Goal: Transaction & Acquisition: Subscribe to service/newsletter

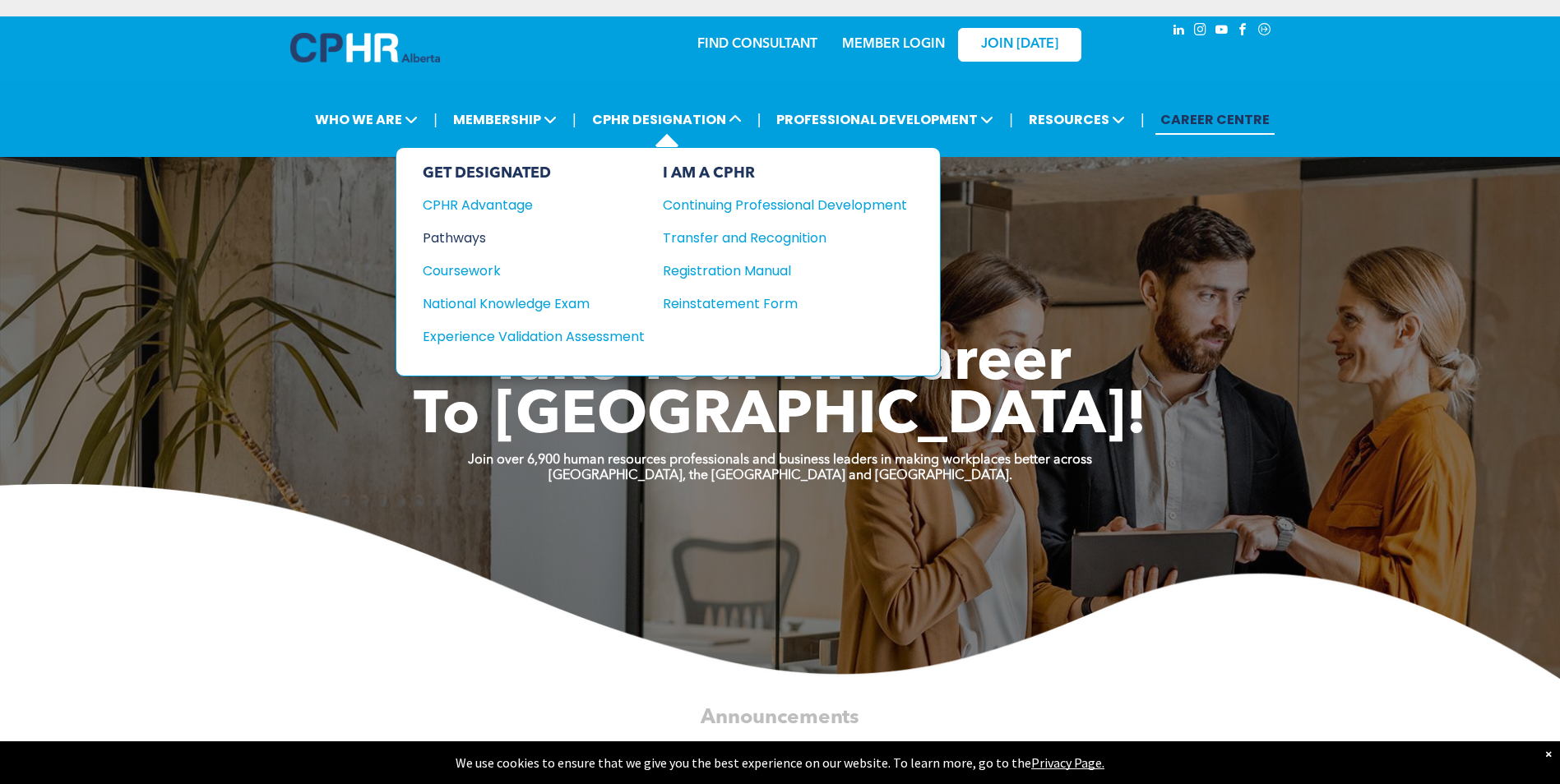
click at [464, 234] on div "Pathways" at bounding box center [523, 238] width 200 height 20
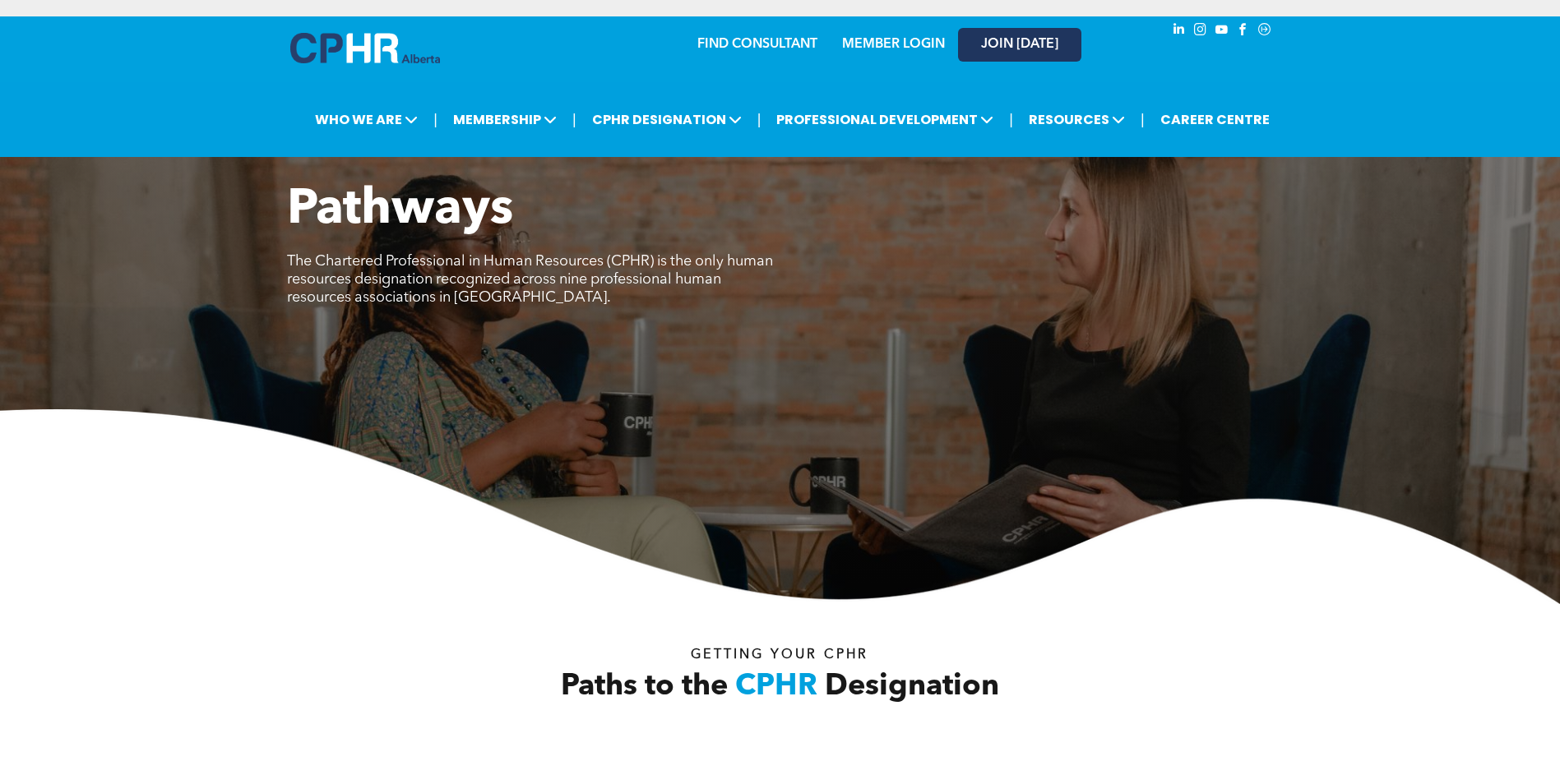
click at [1001, 40] on span "JOIN [DATE]" at bounding box center [1020, 45] width 77 height 16
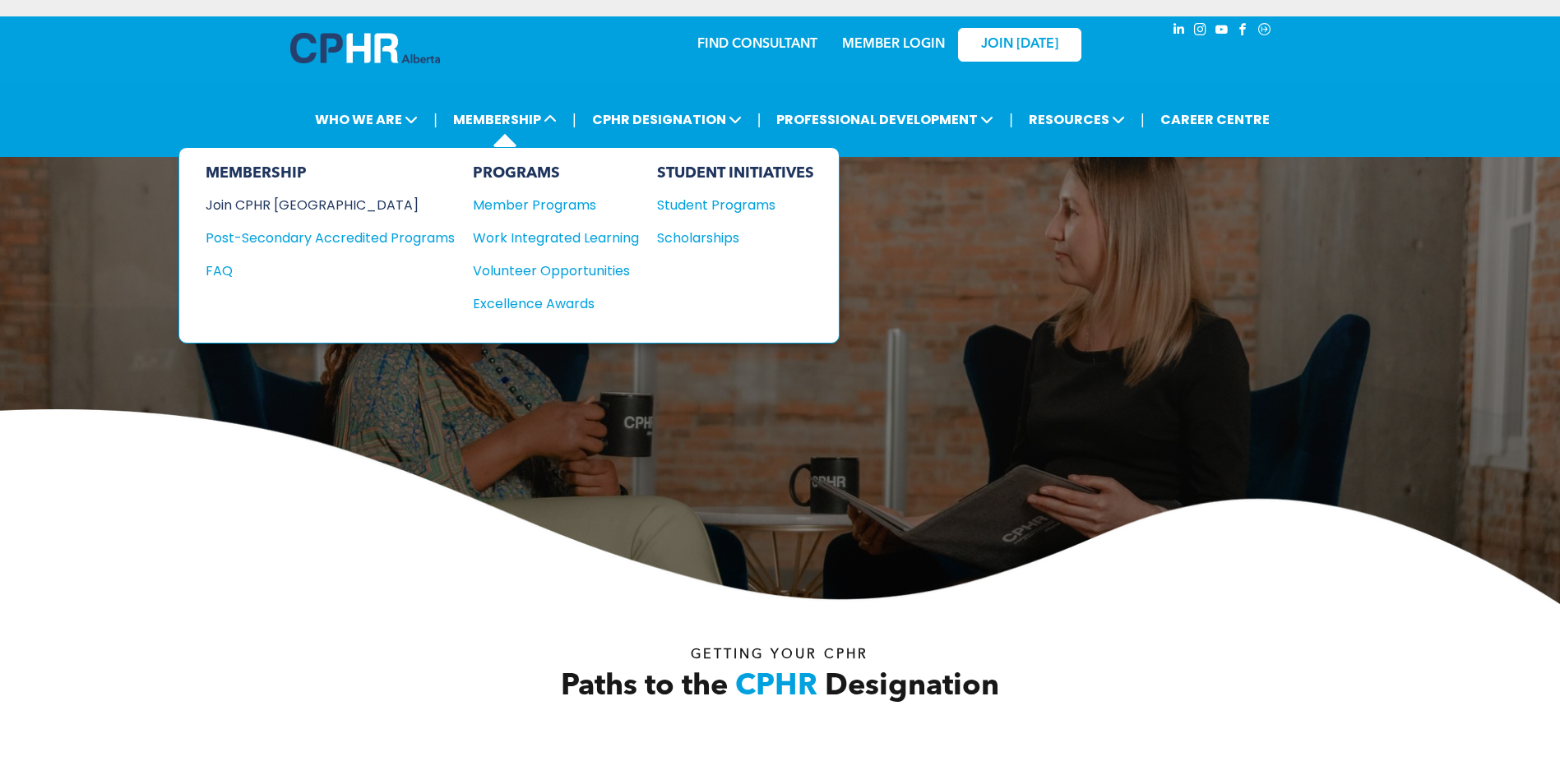
click at [285, 207] on div "Join CPHR [GEOGRAPHIC_DATA]" at bounding box center [318, 204] width 225 height 20
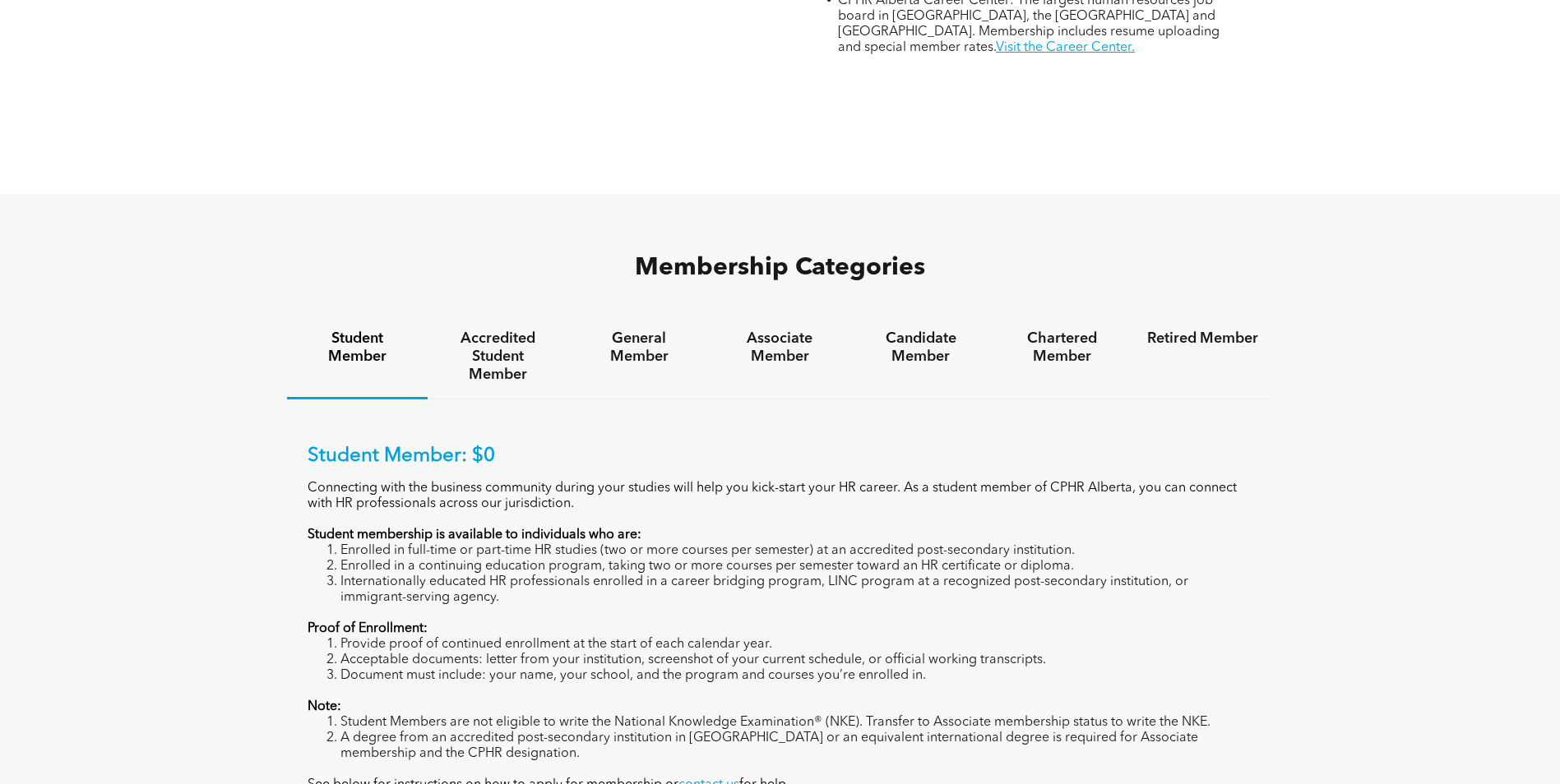
scroll to position [987, 0]
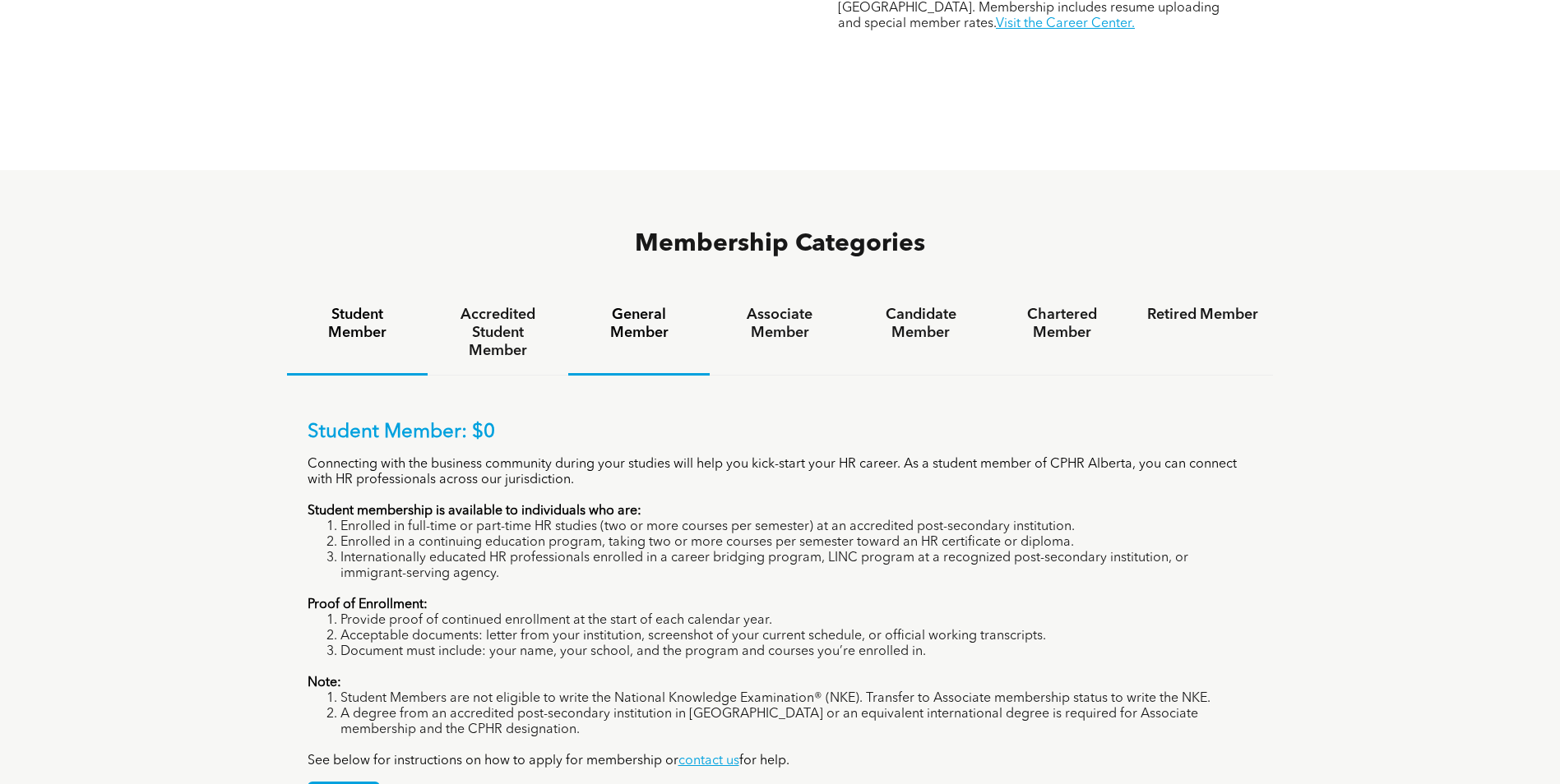
click at [641, 306] on h4 "General Member" at bounding box center [639, 324] width 111 height 36
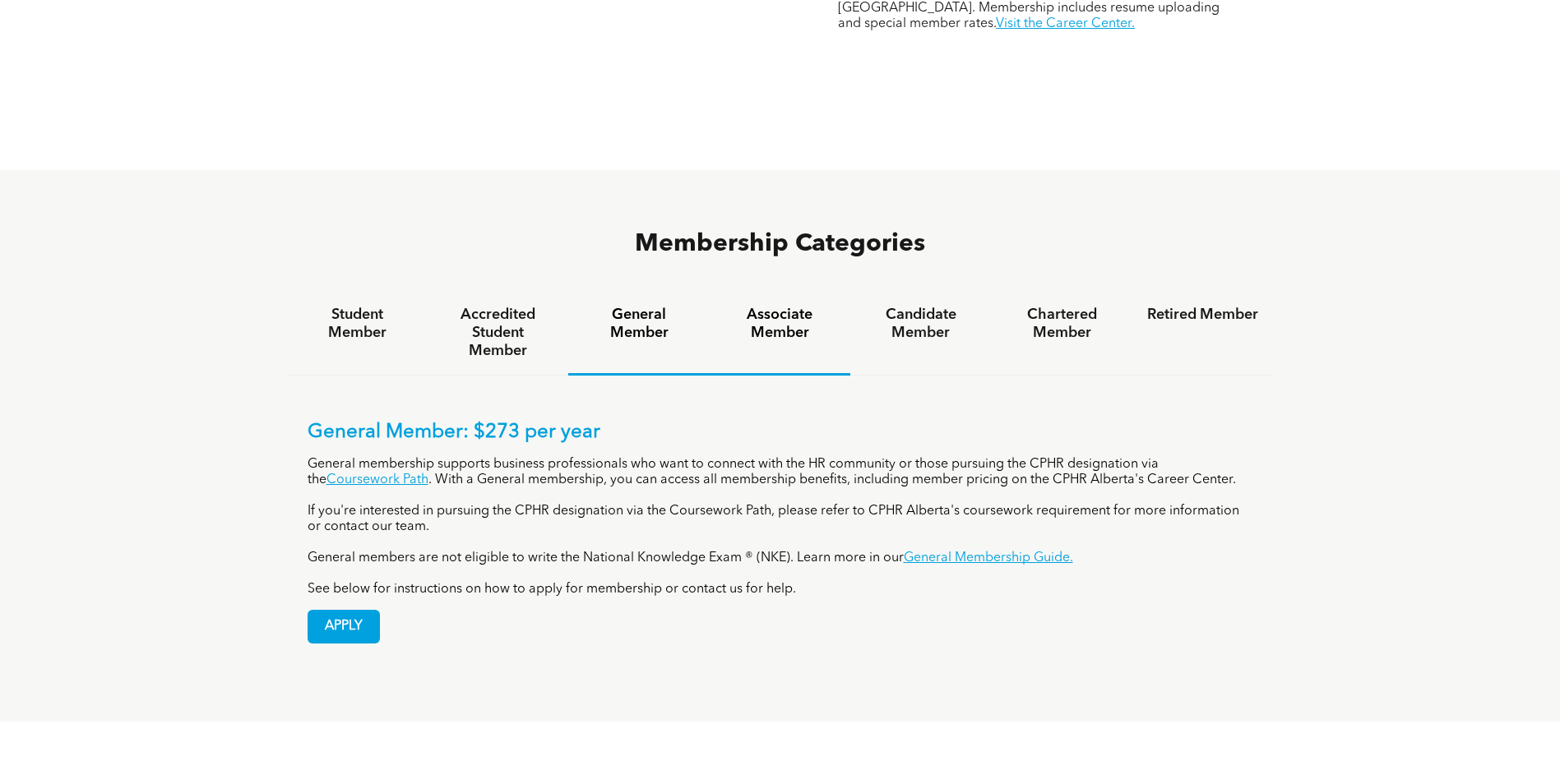
click at [787, 306] on h4 "Associate Member" at bounding box center [780, 324] width 111 height 36
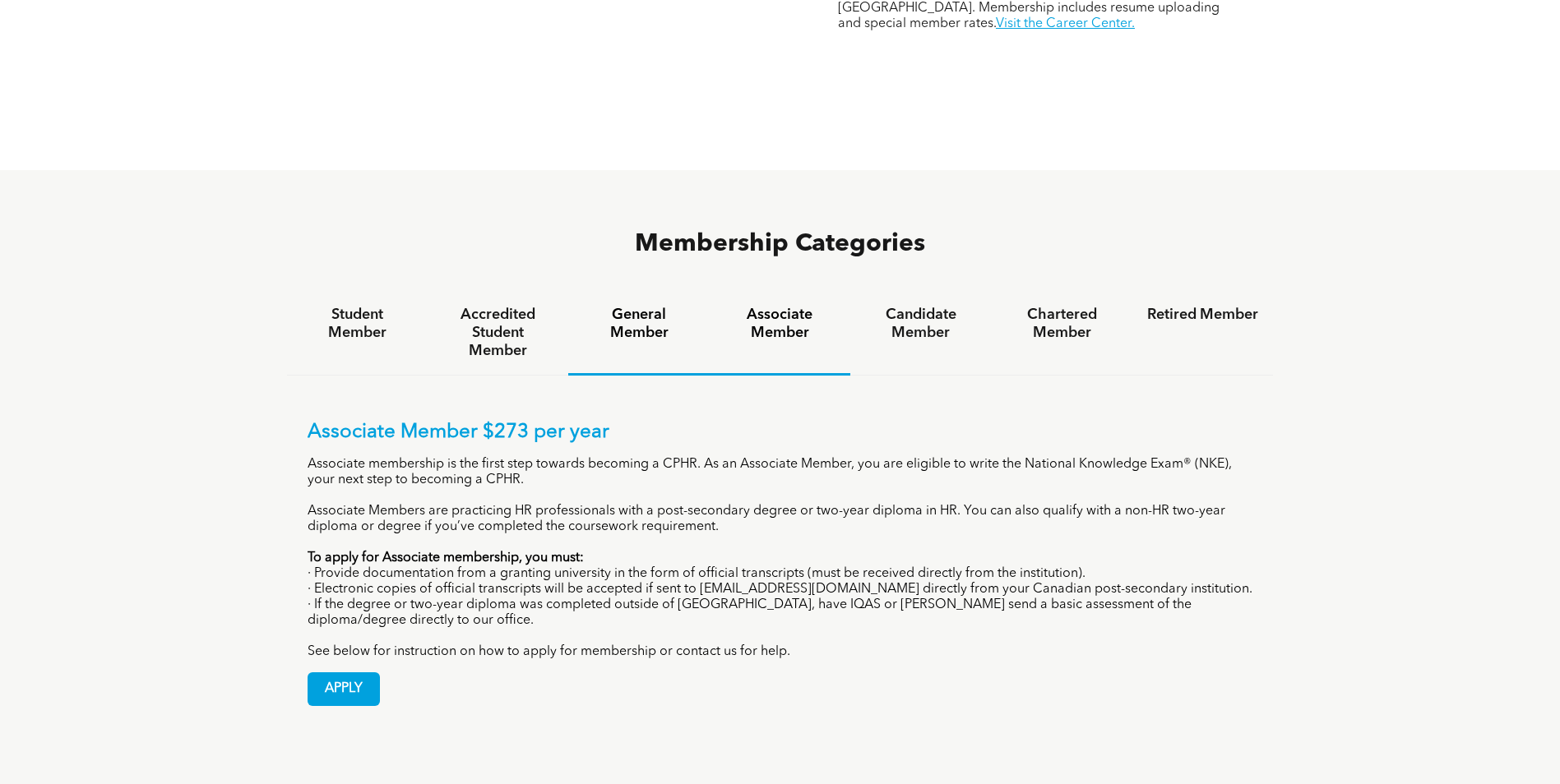
click at [637, 306] on h4 "General Member" at bounding box center [639, 324] width 111 height 36
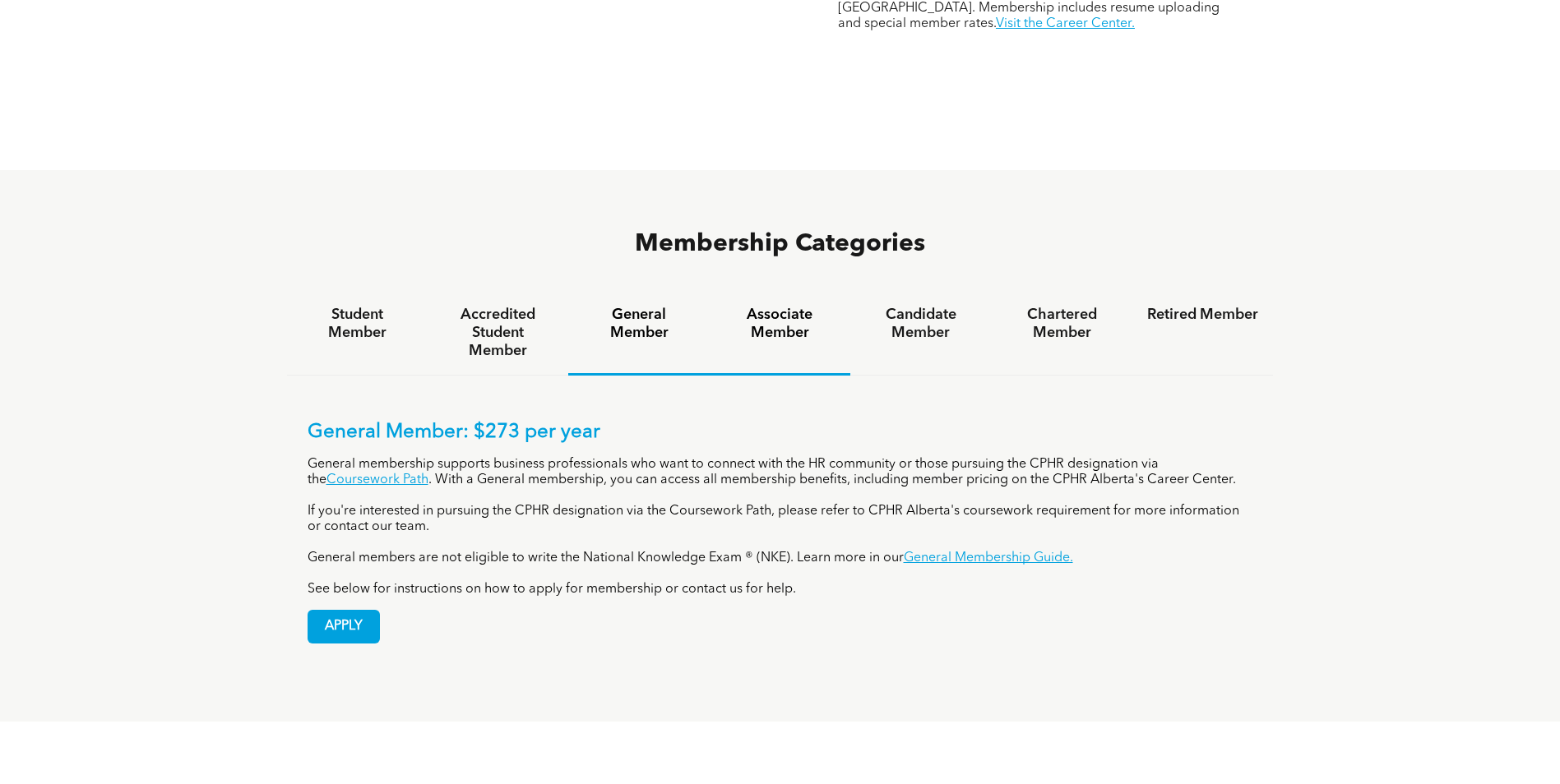
click at [813, 306] on h4 "Associate Member" at bounding box center [780, 324] width 111 height 36
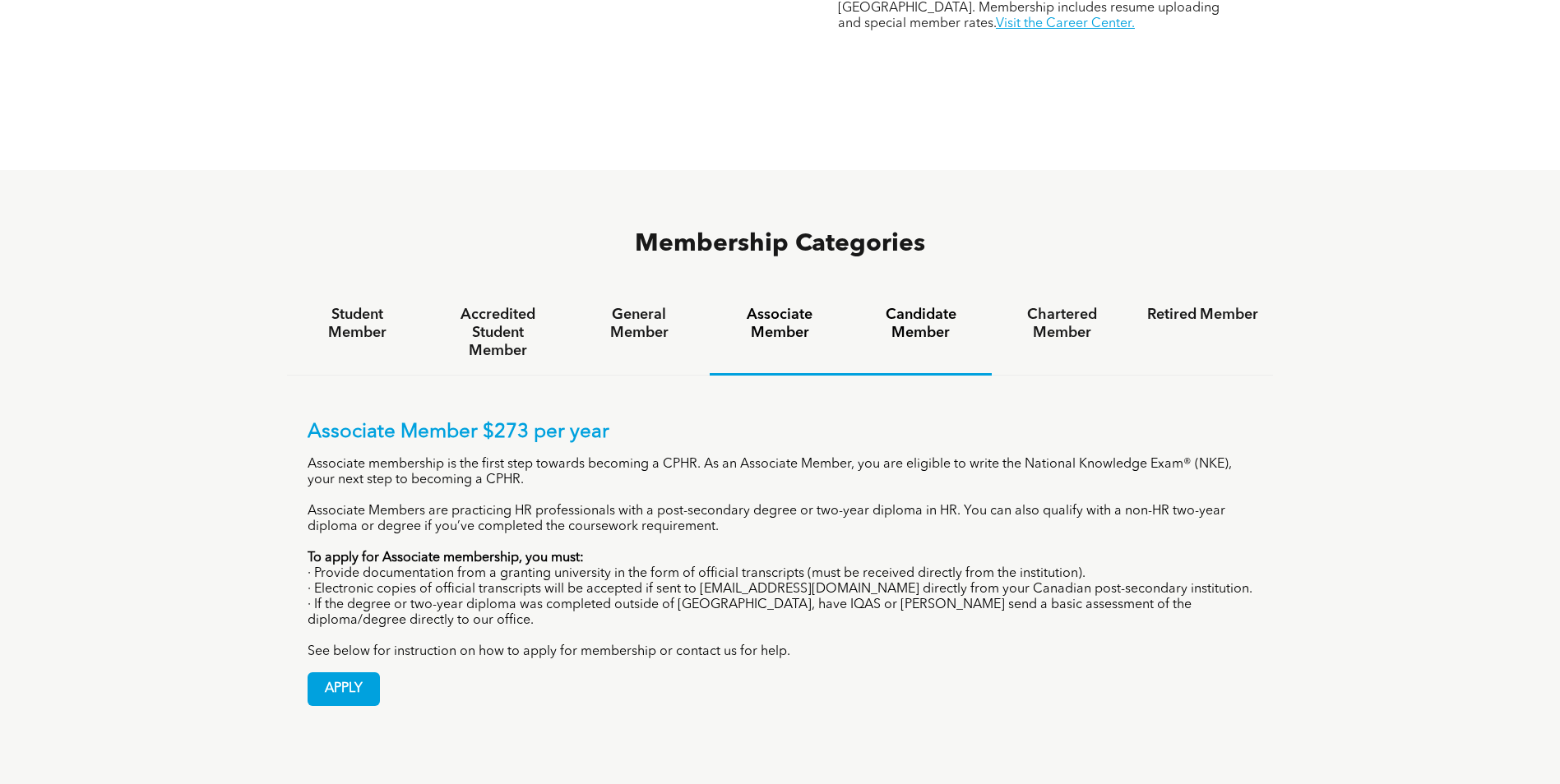
click at [928, 306] on h4 "Candidate Member" at bounding box center [920, 324] width 111 height 36
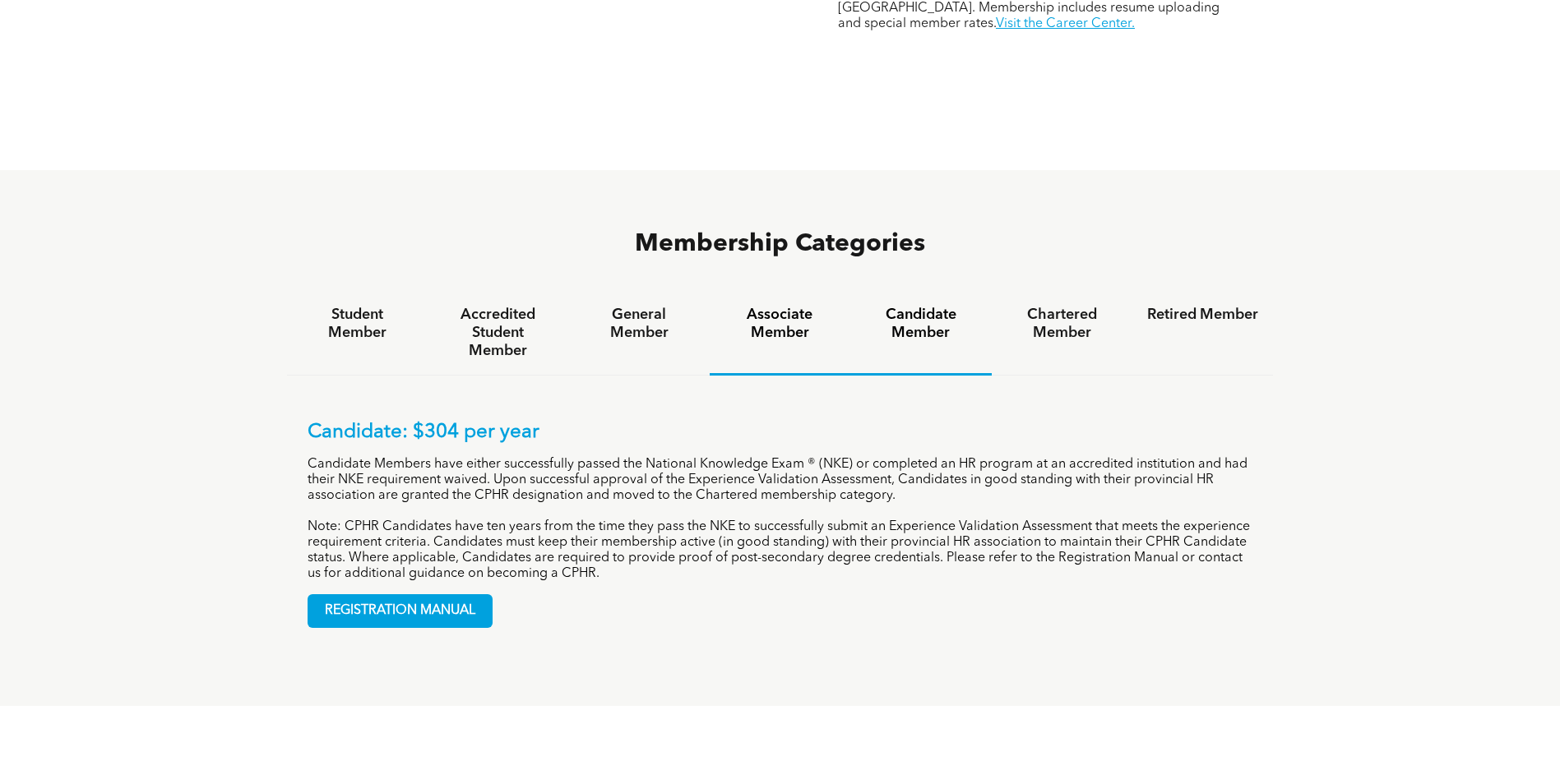
click at [756, 306] on h4 "Associate Member" at bounding box center [780, 324] width 111 height 36
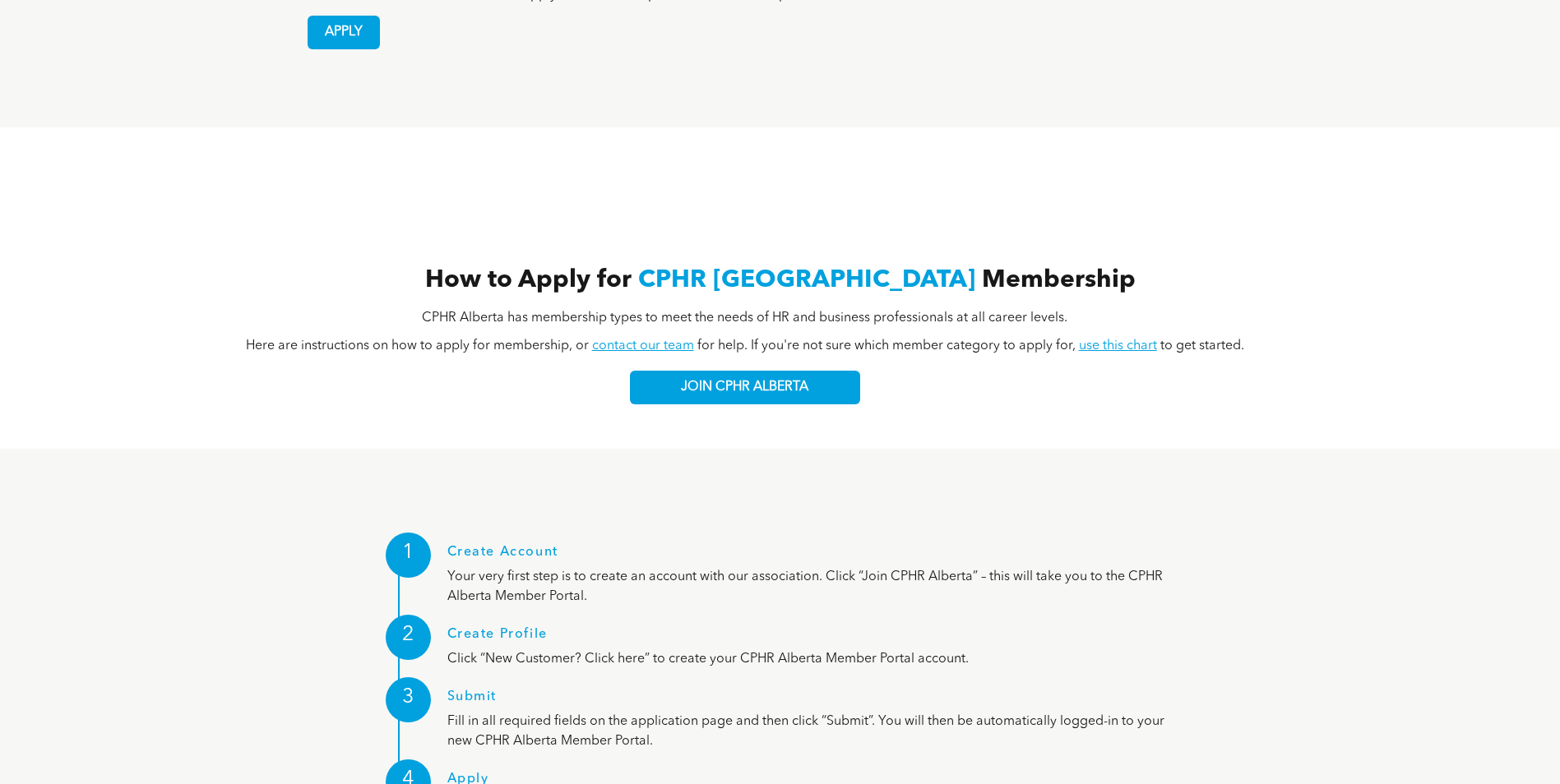
scroll to position [1644, 0]
click at [695, 379] on span "JOIN CPHR ALBERTA" at bounding box center [744, 387] width 127 height 16
